Goal: Navigation & Orientation: Understand site structure

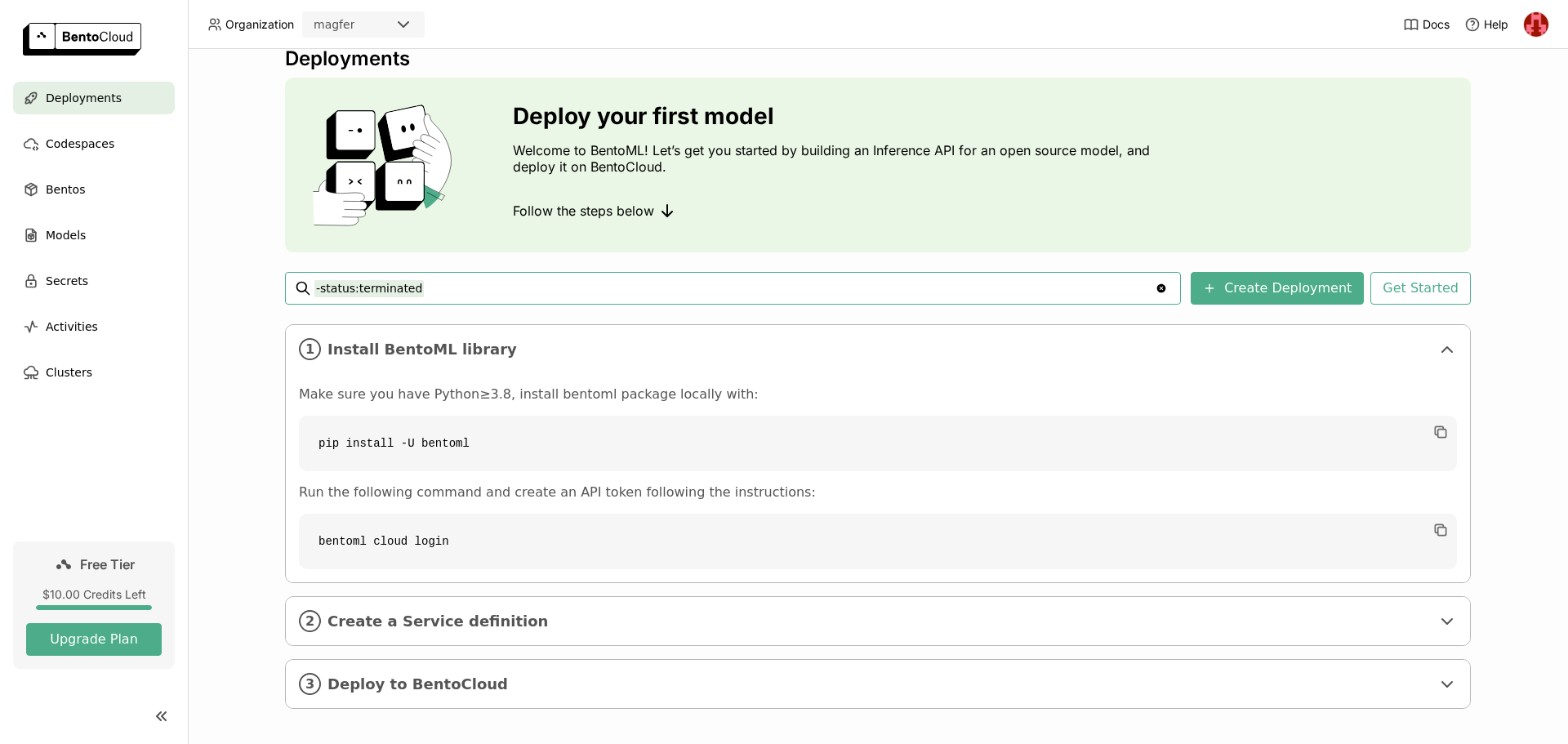
scroll to position [31, 0]
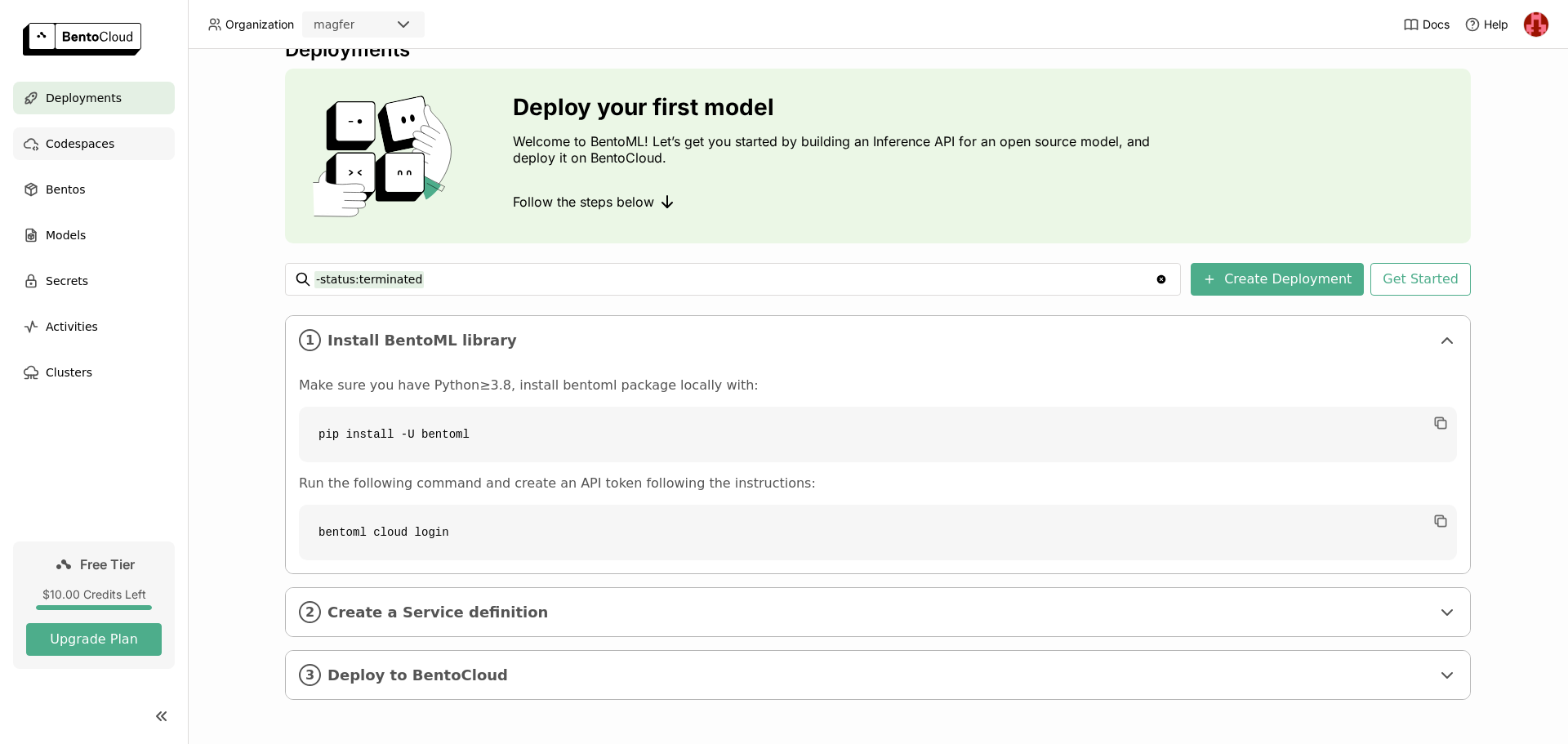
click at [84, 141] on span "Codespaces" at bounding box center [79, 143] width 68 height 19
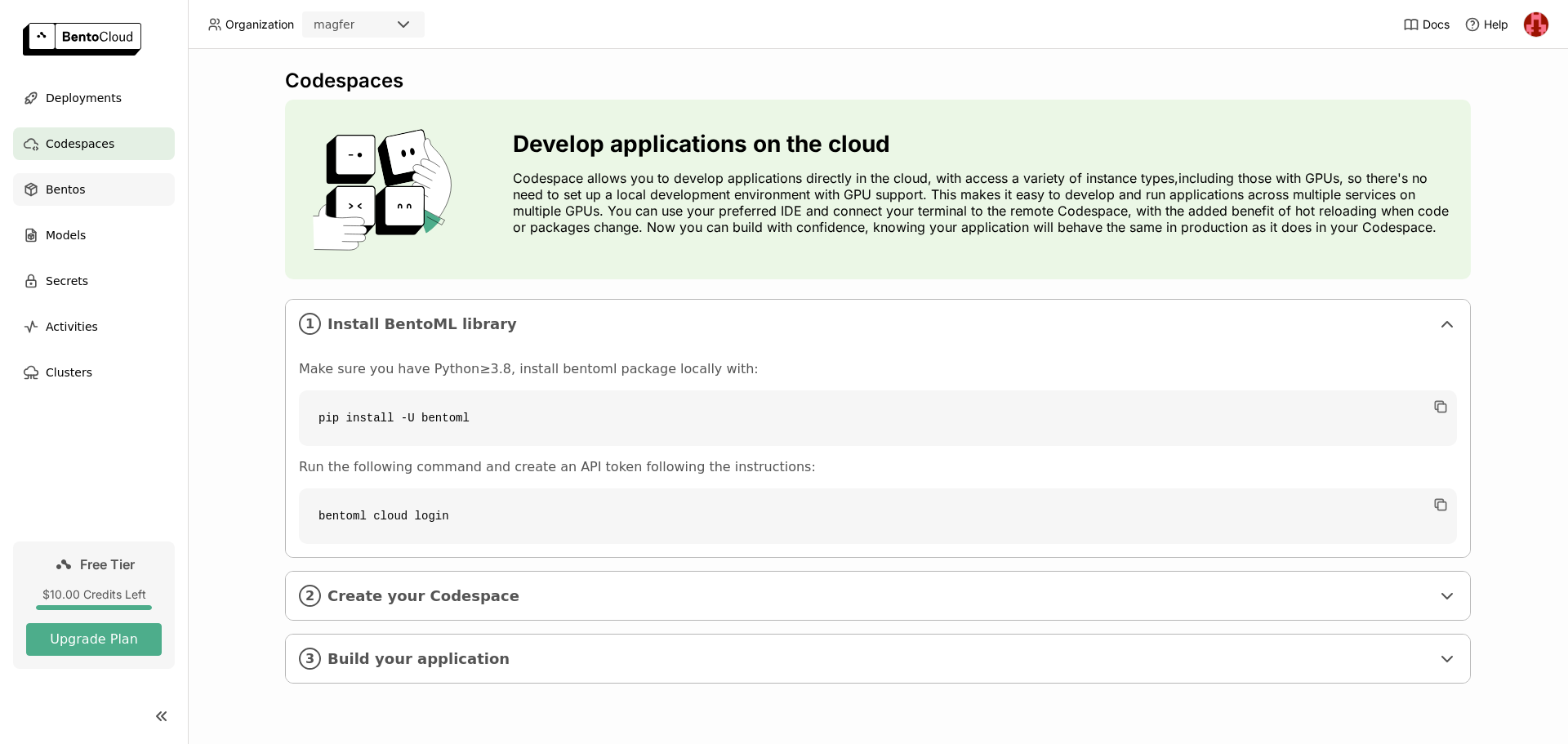
click at [66, 194] on span "Bentos" at bounding box center [65, 189] width 40 height 19
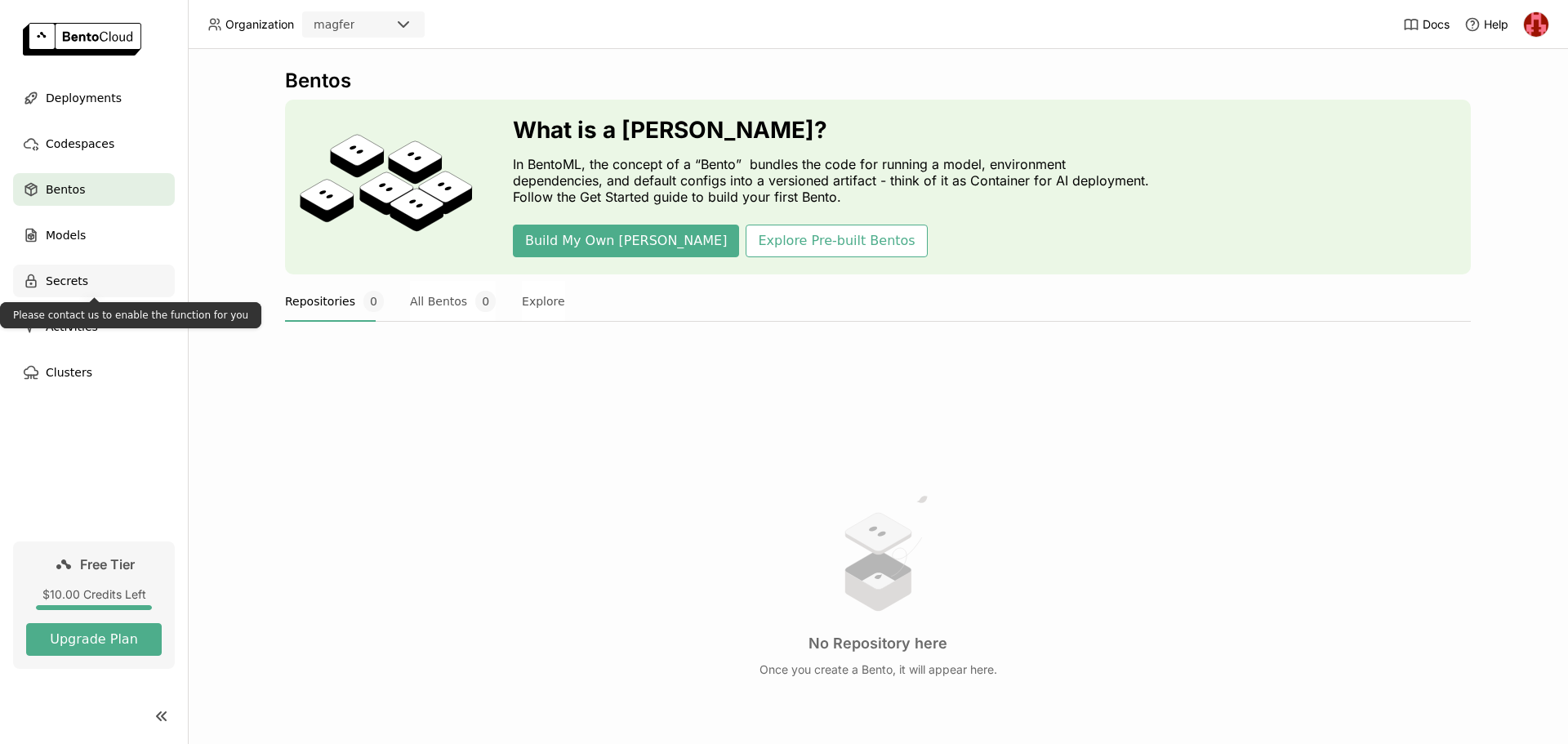
click at [76, 274] on span "Secrets" at bounding box center [67, 280] width 42 height 19
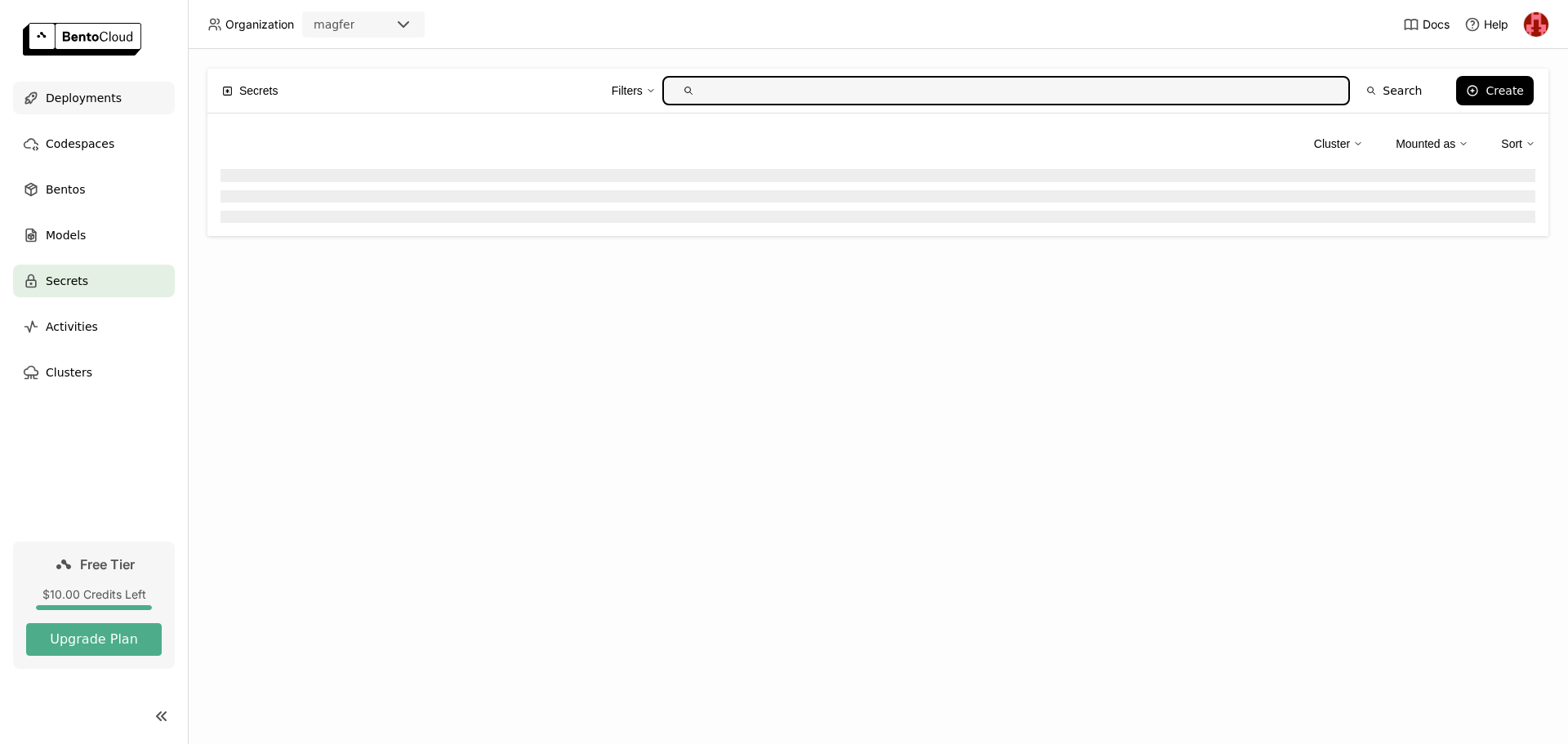
click at [71, 99] on span "Deployments" at bounding box center [83, 98] width 76 height 19
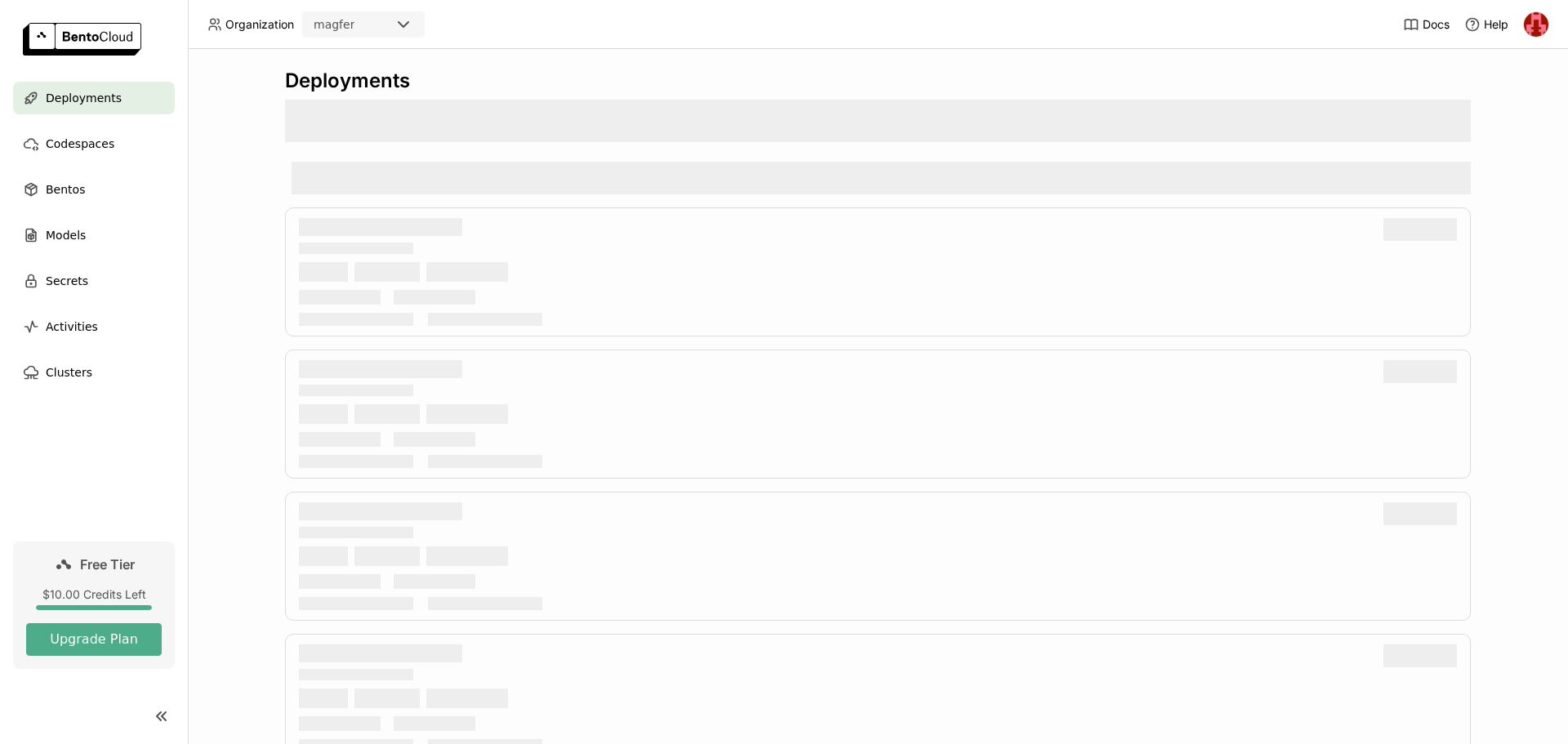
click at [412, 35] on div at bounding box center [408, 24] width 29 height 23
click at [407, 29] on icon at bounding box center [403, 24] width 19 height 19
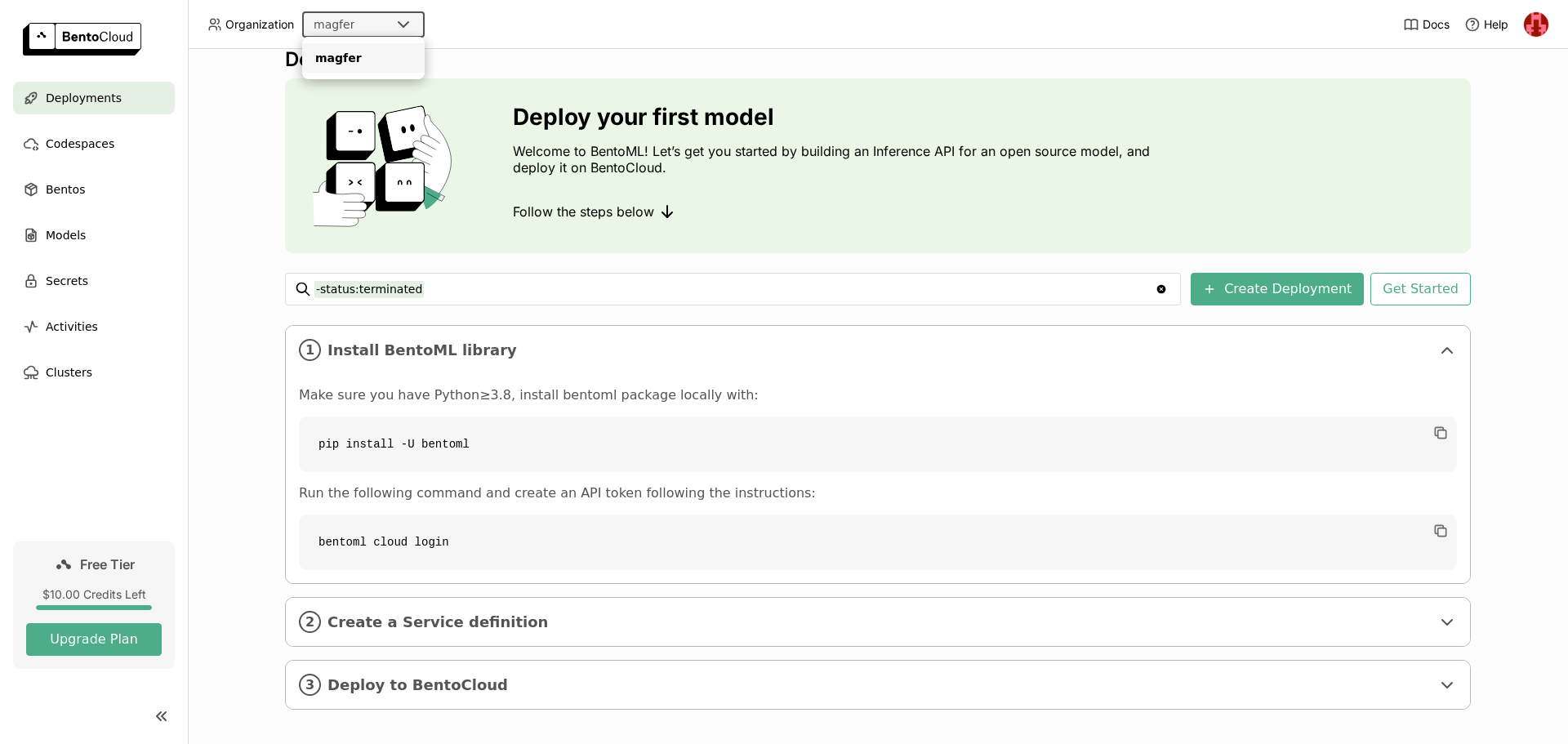
scroll to position [31, 0]
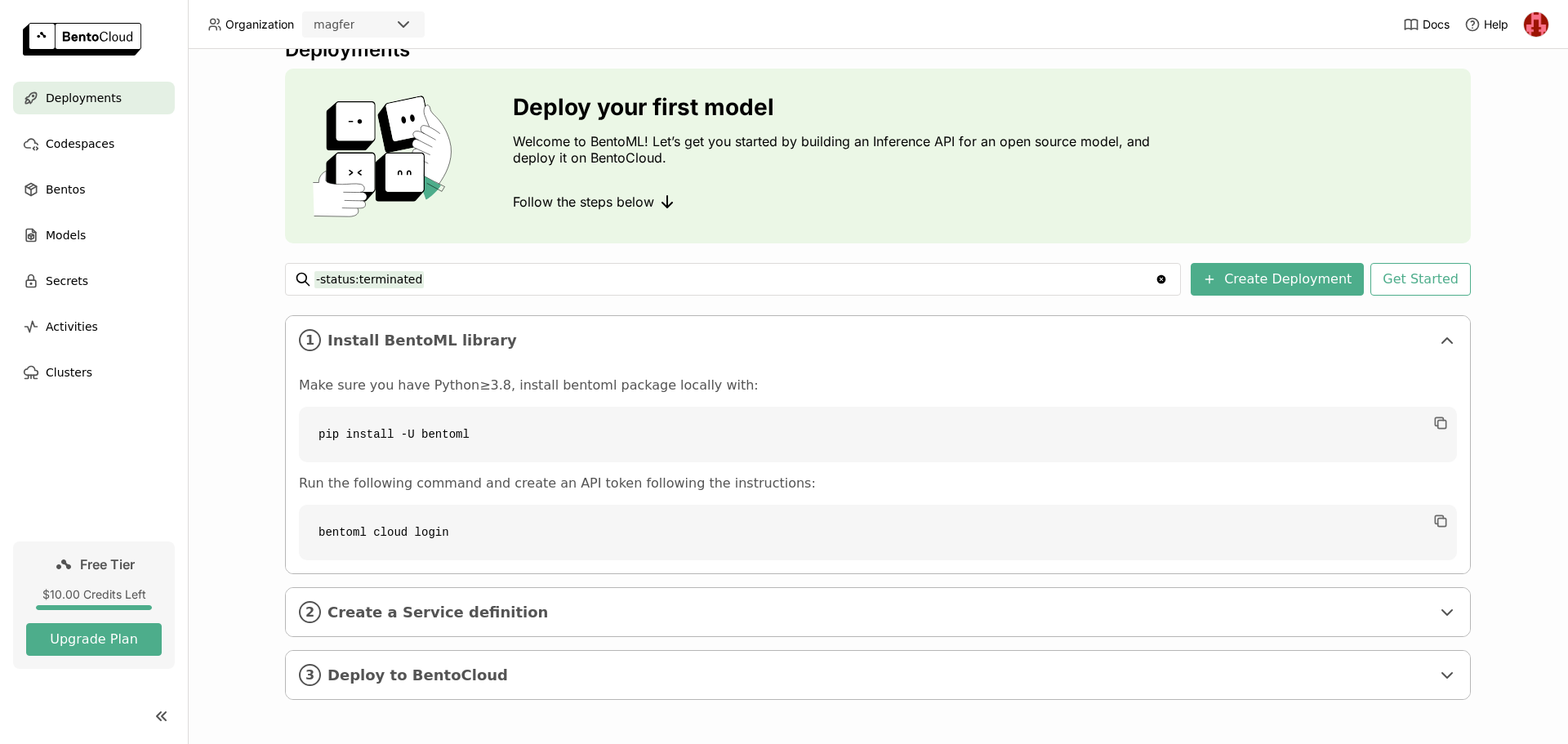
click at [45, 35] on img at bounding box center [82, 39] width 119 height 33
